Goal: Task Accomplishment & Management: Complete application form

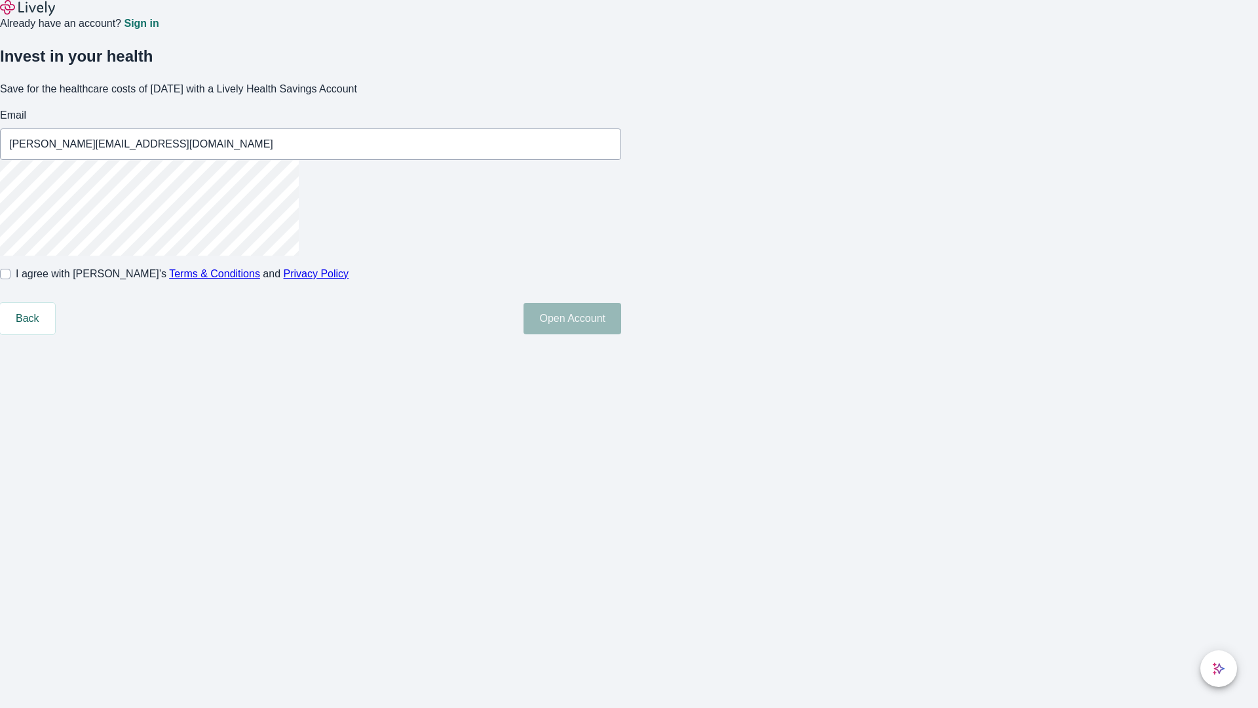
click at [10, 279] on input "I agree with Lively’s Terms & Conditions and Privacy Policy" at bounding box center [5, 274] width 10 height 10
checkbox input "true"
click at [621, 334] on button "Open Account" at bounding box center [573, 318] width 98 height 31
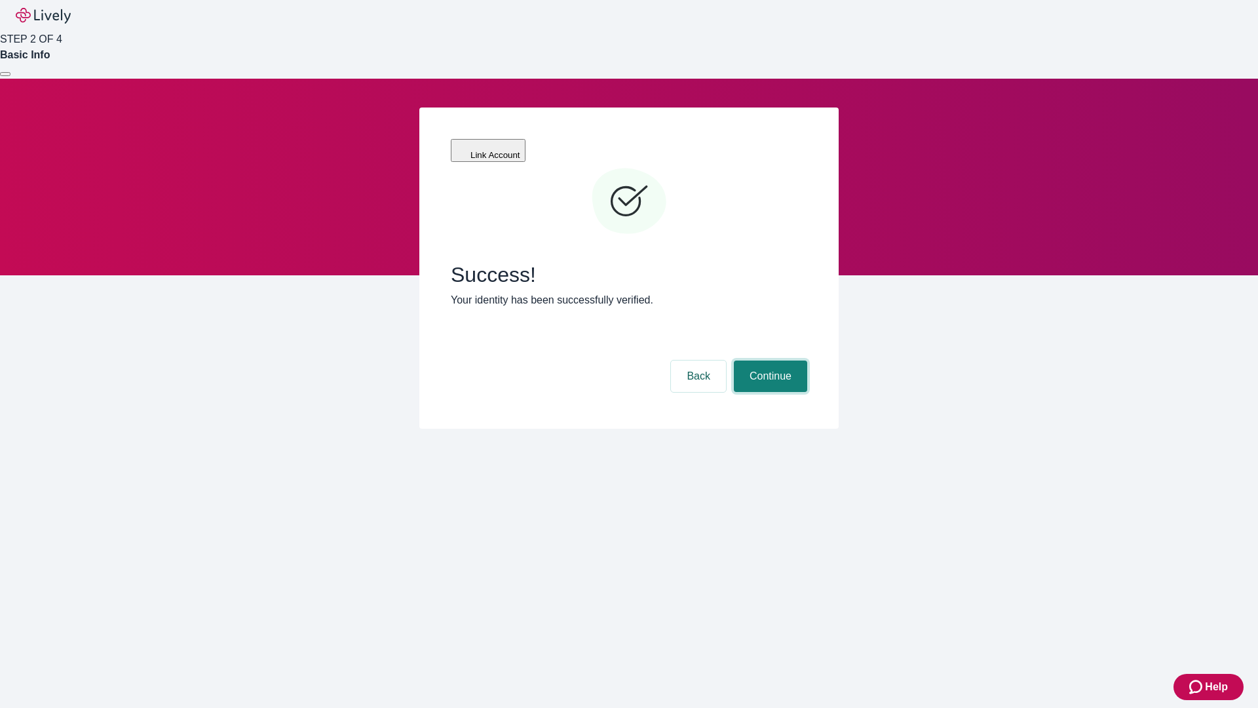
click at [769, 360] on button "Continue" at bounding box center [770, 375] width 73 height 31
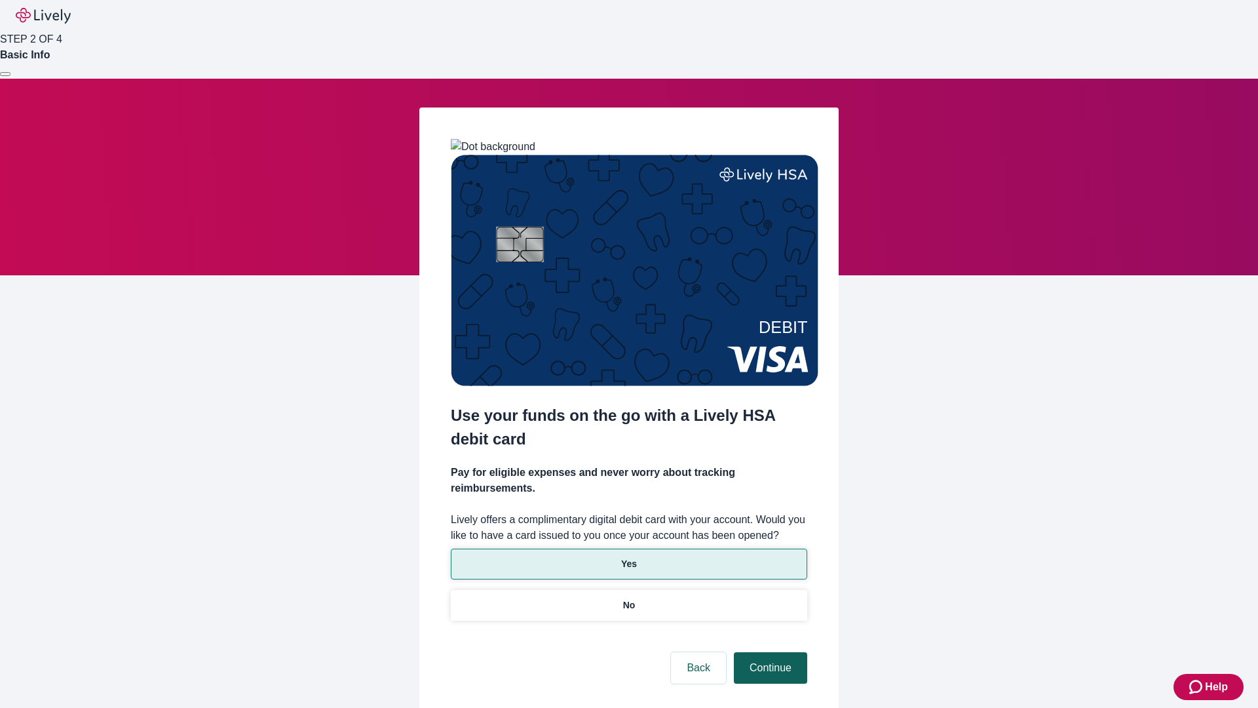
click at [628, 557] on p "Yes" at bounding box center [629, 564] width 16 height 14
click at [769, 652] on button "Continue" at bounding box center [770, 667] width 73 height 31
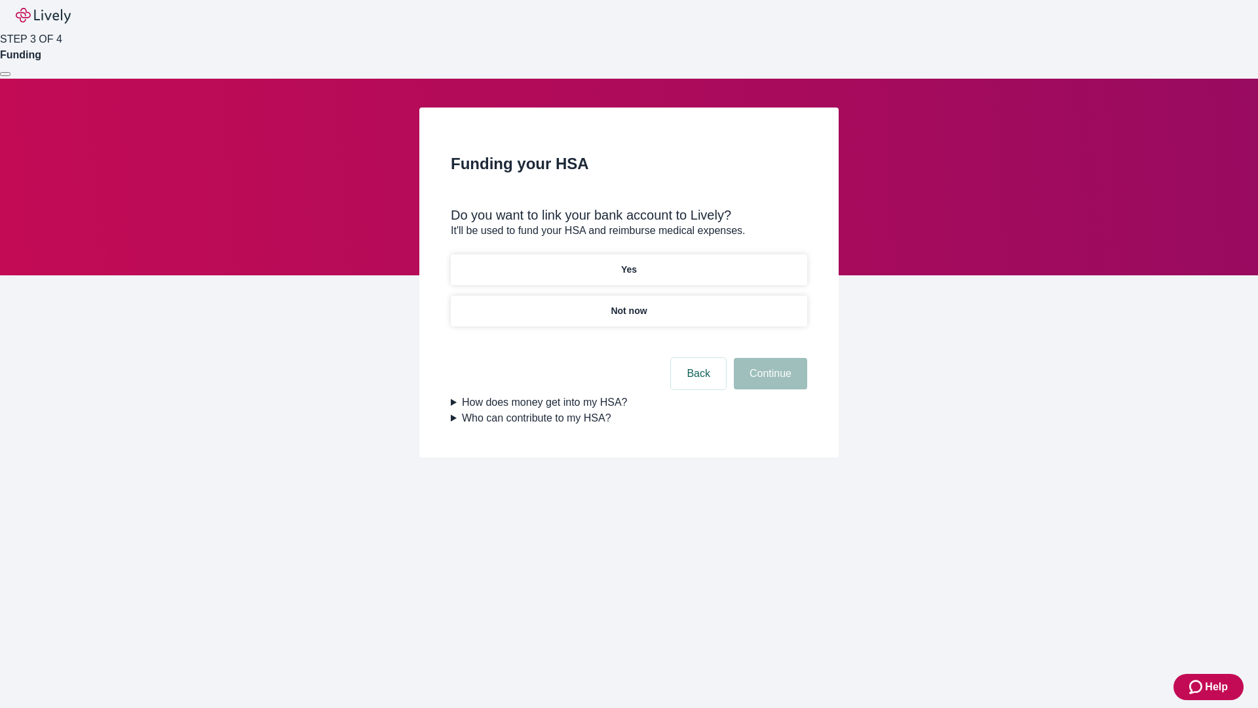
click at [628, 304] on p "Not now" at bounding box center [629, 311] width 36 height 14
click at [769, 381] on button "Continue" at bounding box center [770, 373] width 73 height 31
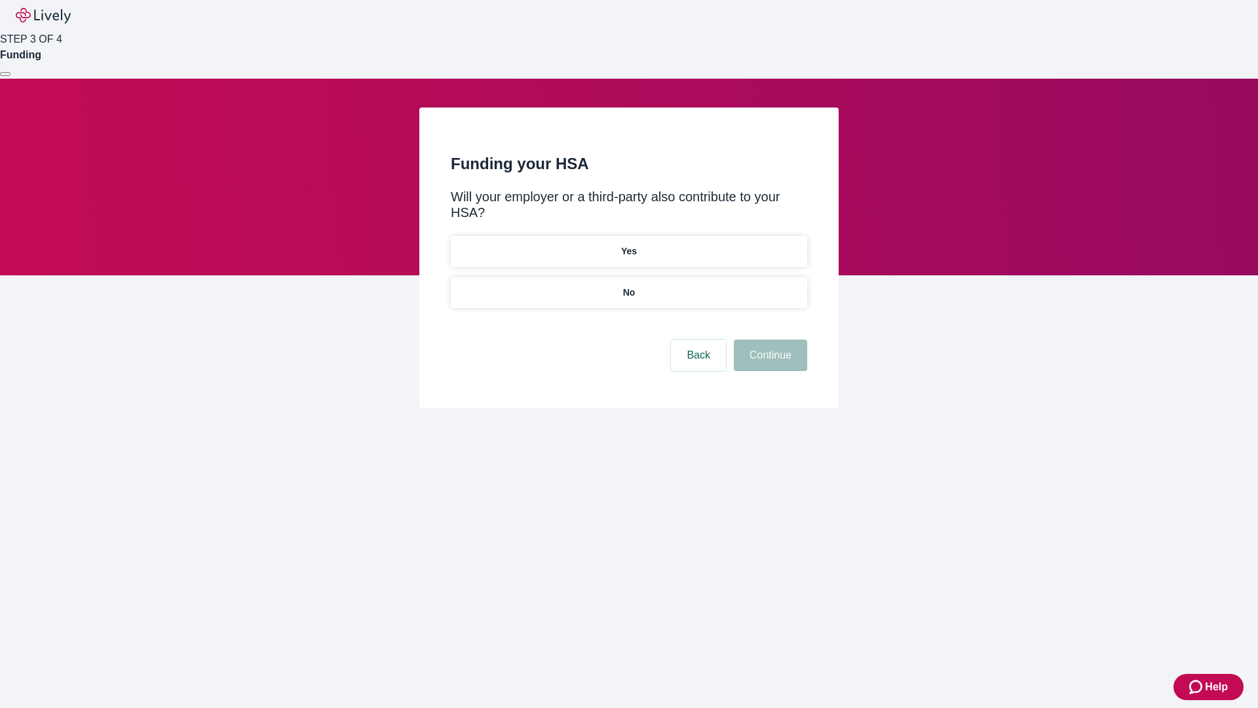
click at [628, 286] on p "No" at bounding box center [629, 293] width 12 height 14
click at [769, 339] on button "Continue" at bounding box center [770, 354] width 73 height 31
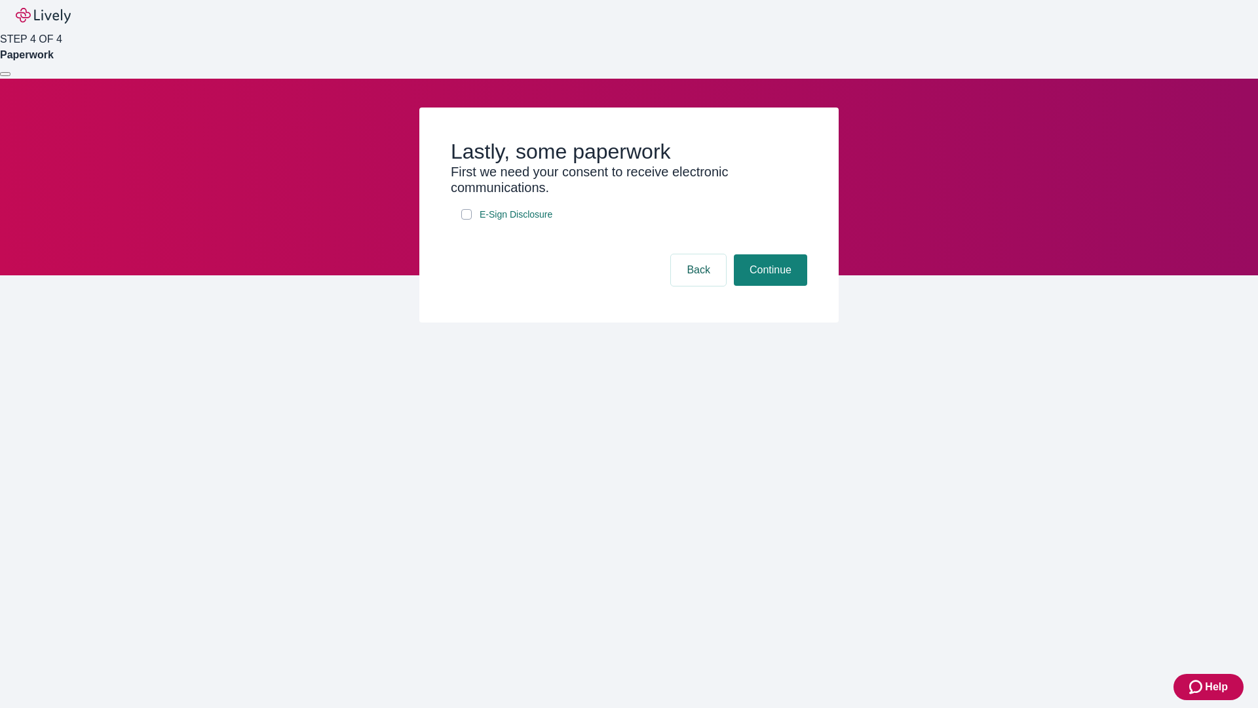
click at [467, 220] on input "E-Sign Disclosure" at bounding box center [466, 214] width 10 height 10
checkbox input "true"
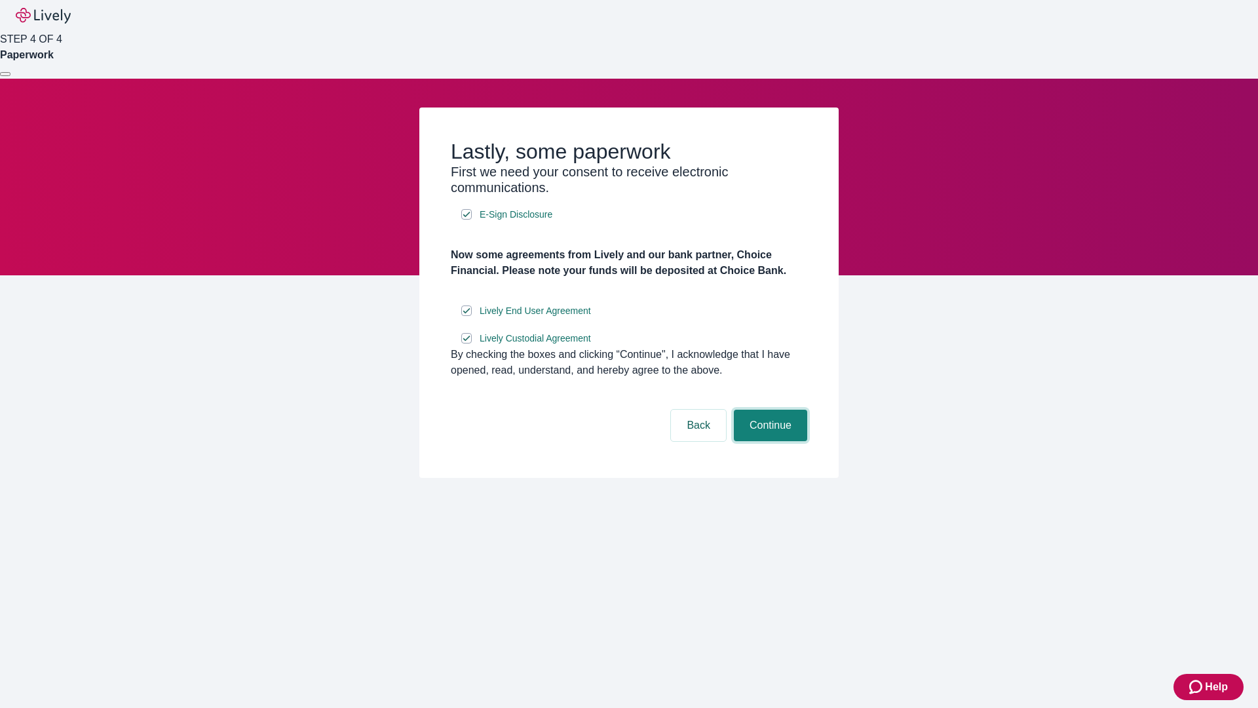
click at [769, 441] on button "Continue" at bounding box center [770, 425] width 73 height 31
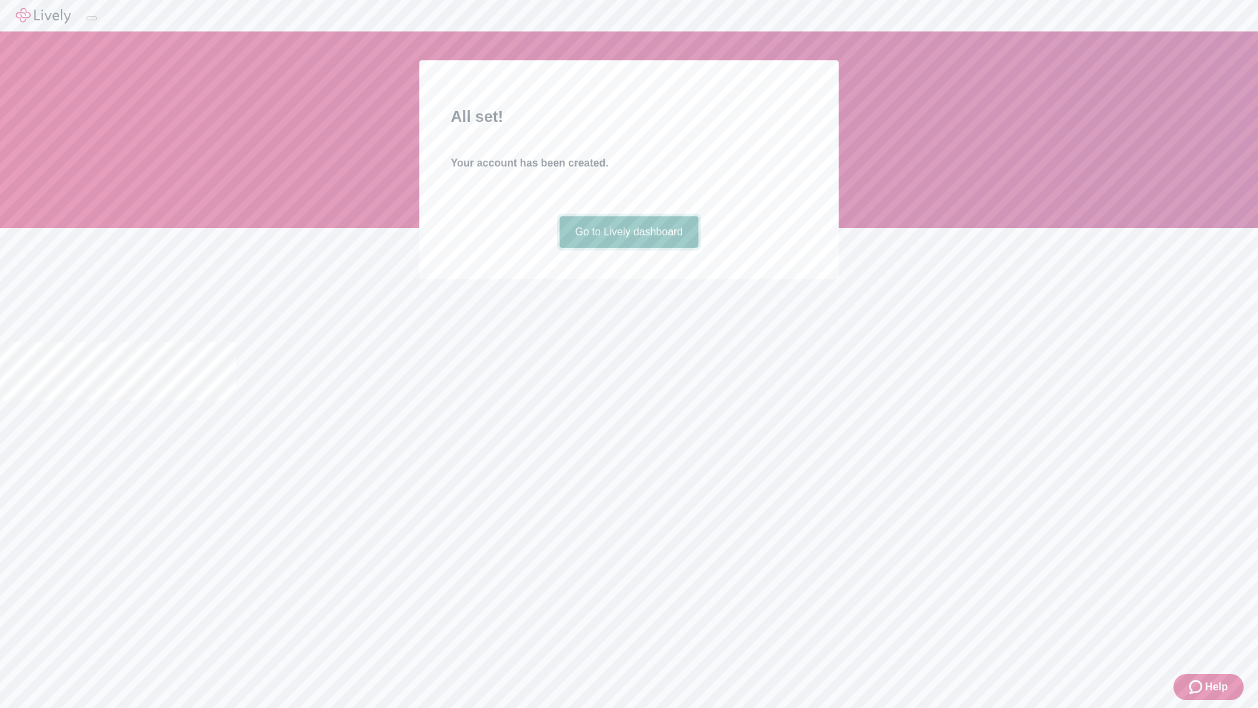
click at [628, 248] on link "Go to Lively dashboard" at bounding box center [630, 231] width 140 height 31
